Goal: Transaction & Acquisition: Obtain resource

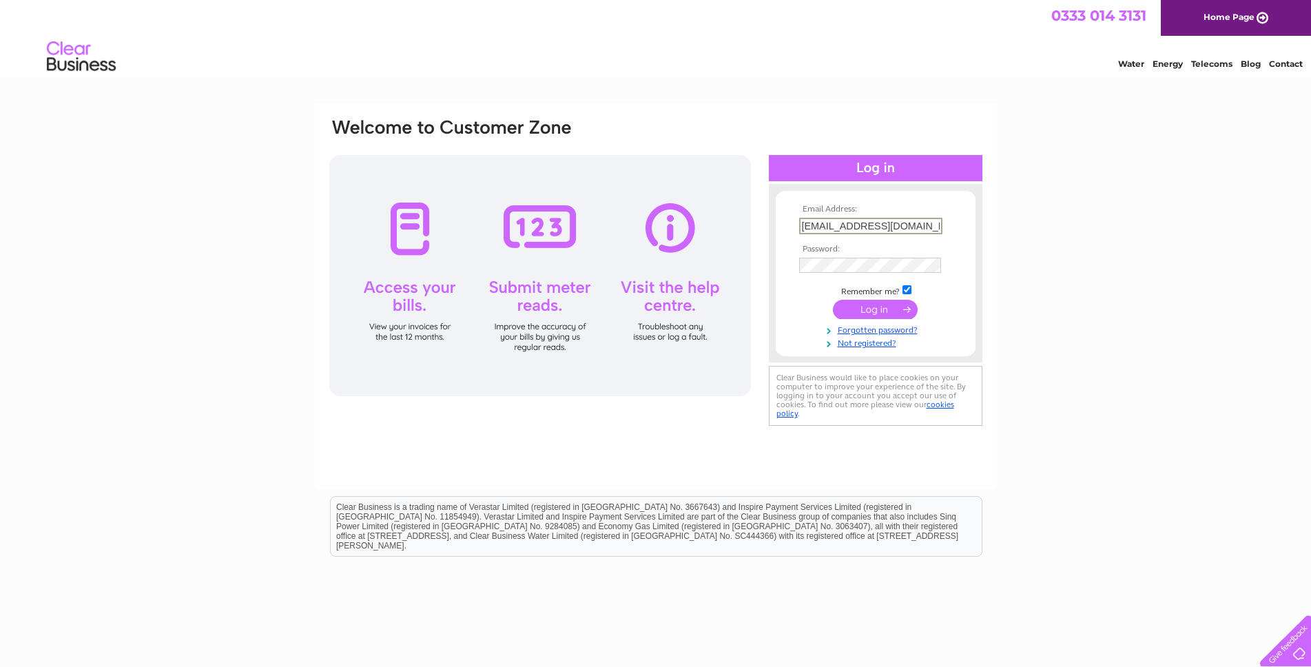
type input "[EMAIL_ADDRESS][DOMAIN_NAME]"
click at [882, 303] on input "submit" at bounding box center [875, 309] width 85 height 19
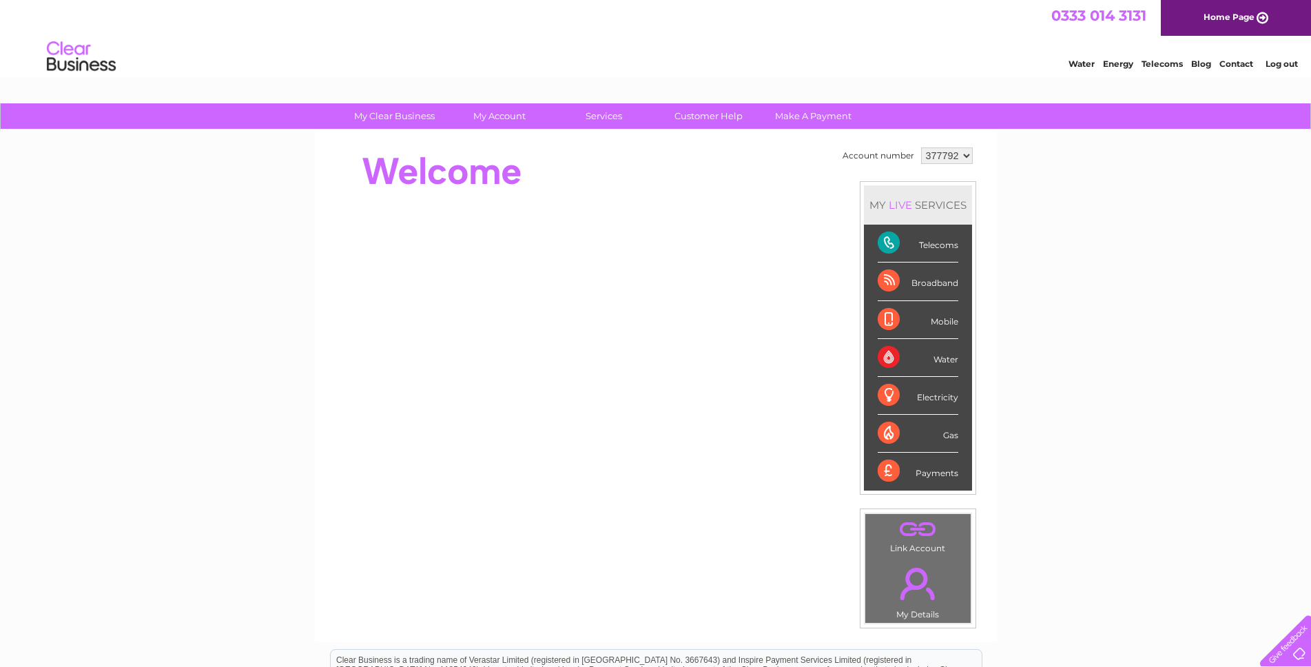
click at [891, 241] on div "Telecoms" at bounding box center [917, 244] width 81 height 38
click at [944, 249] on div "Telecoms" at bounding box center [917, 244] width 81 height 38
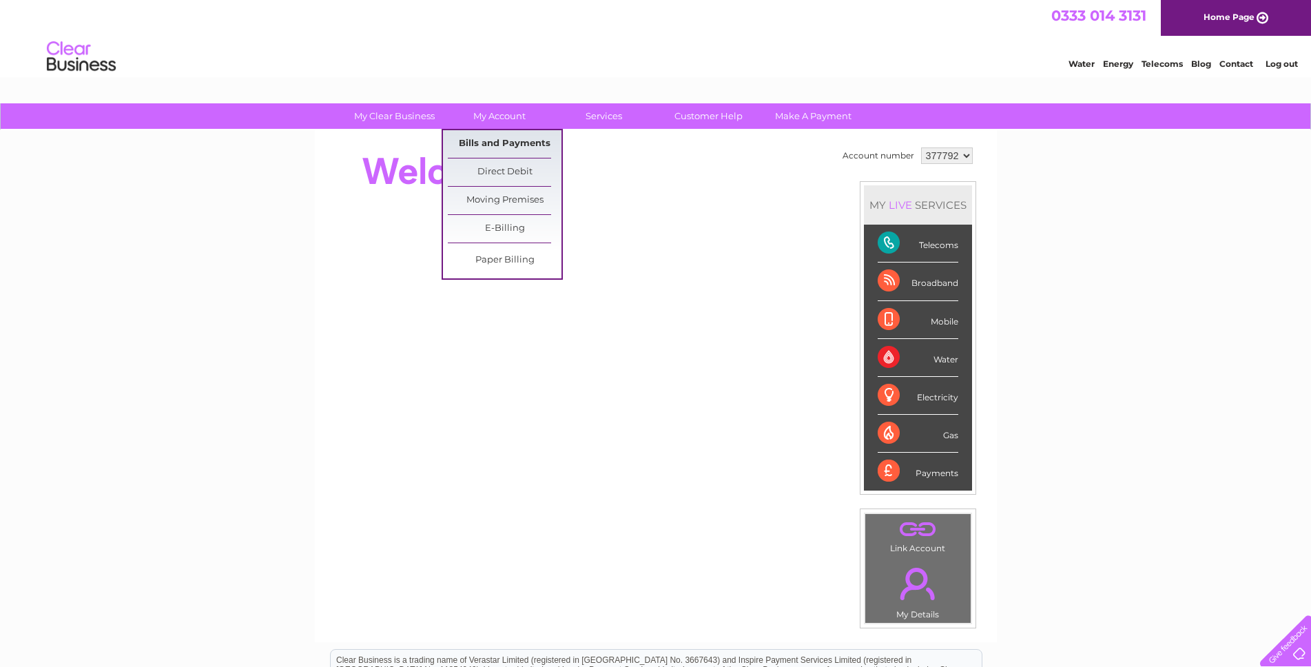
click at [492, 133] on link "Bills and Payments" at bounding box center [505, 144] width 114 height 28
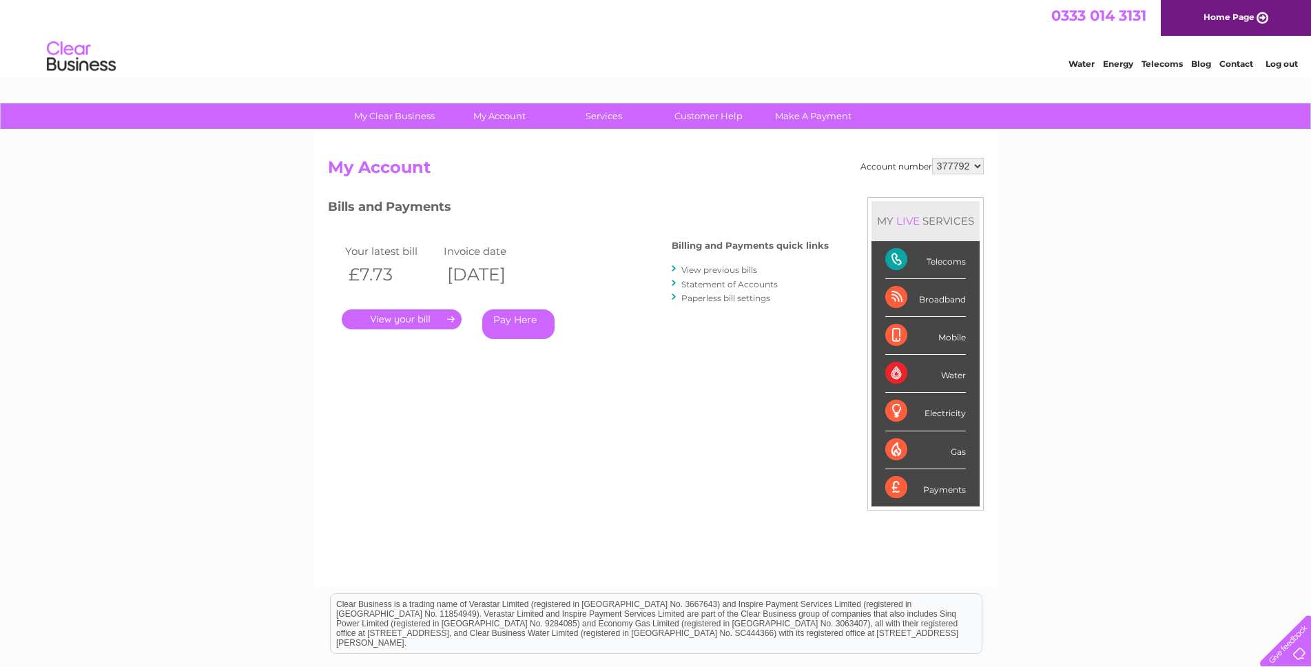
click at [415, 315] on link "." at bounding box center [402, 319] width 120 height 20
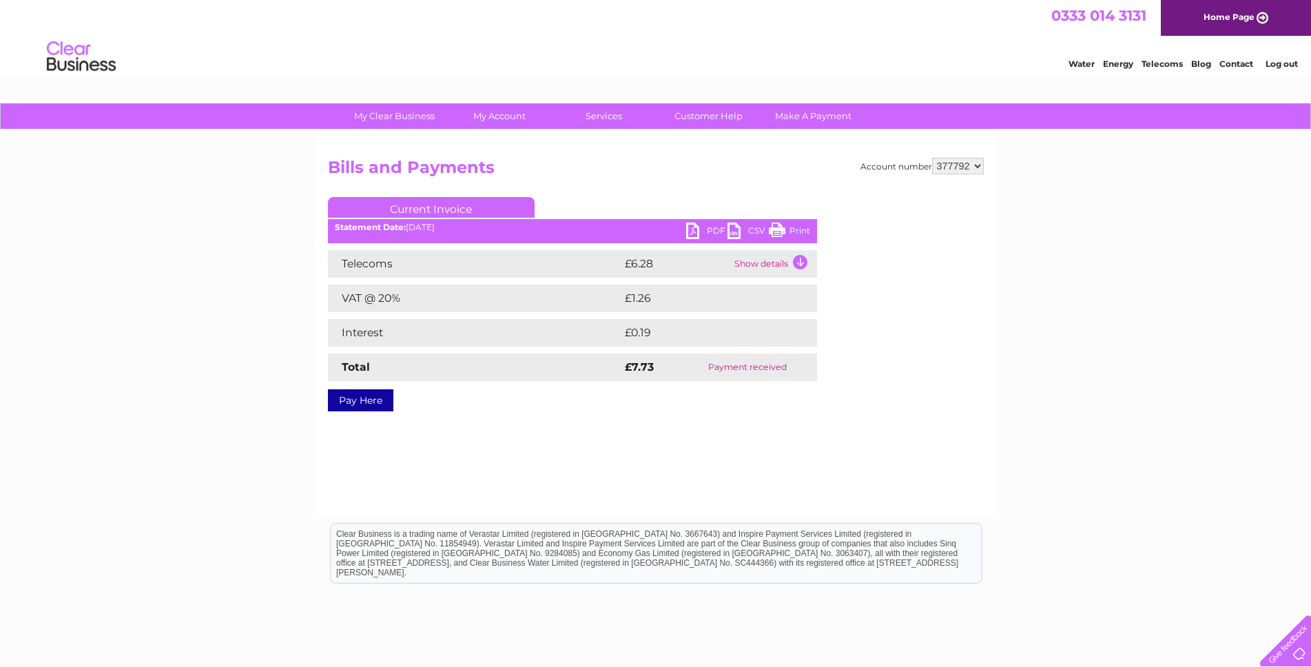
click at [698, 225] on link "PDF" at bounding box center [706, 232] width 41 height 20
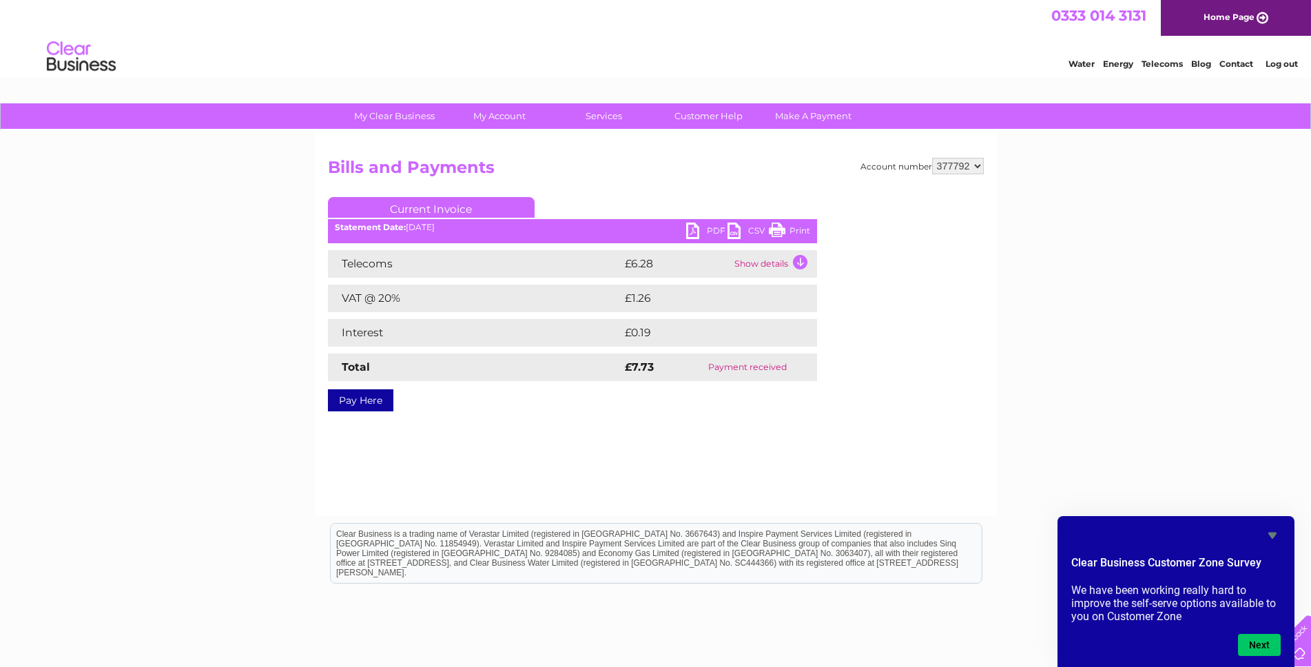
click at [803, 262] on td "Show details" at bounding box center [774, 264] width 86 height 28
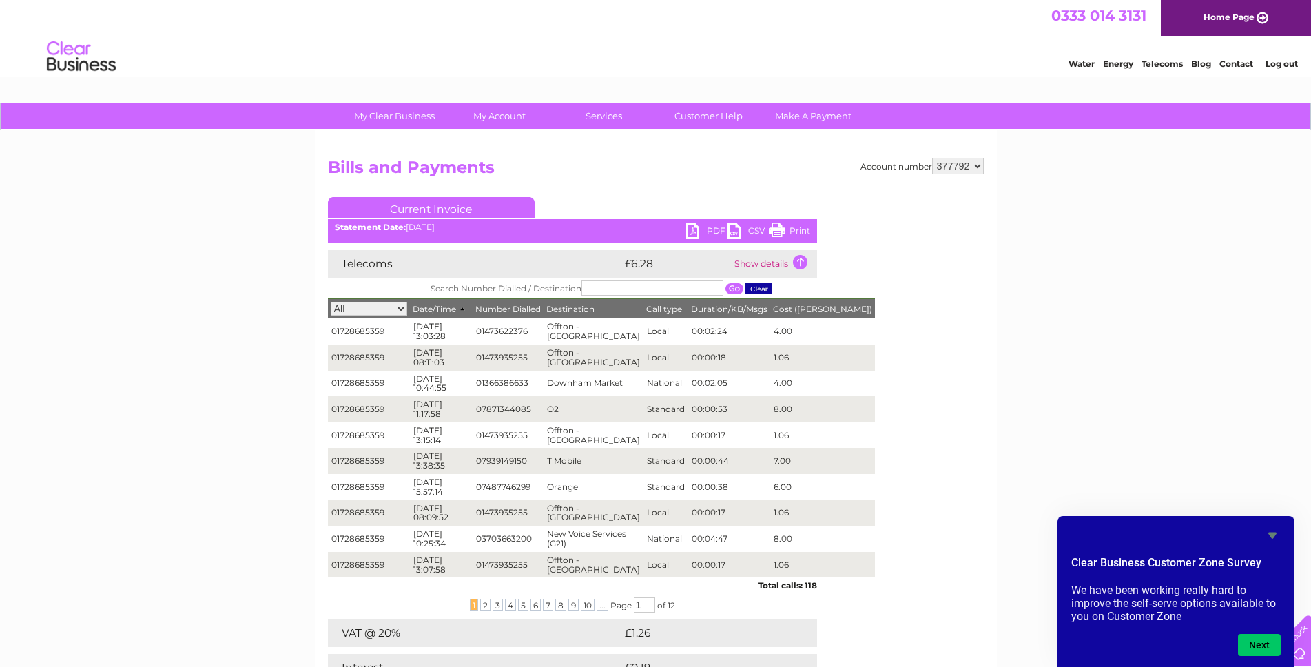
click at [799, 262] on td "Show details" at bounding box center [774, 264] width 86 height 28
